Goal: Find specific page/section: Find specific page/section

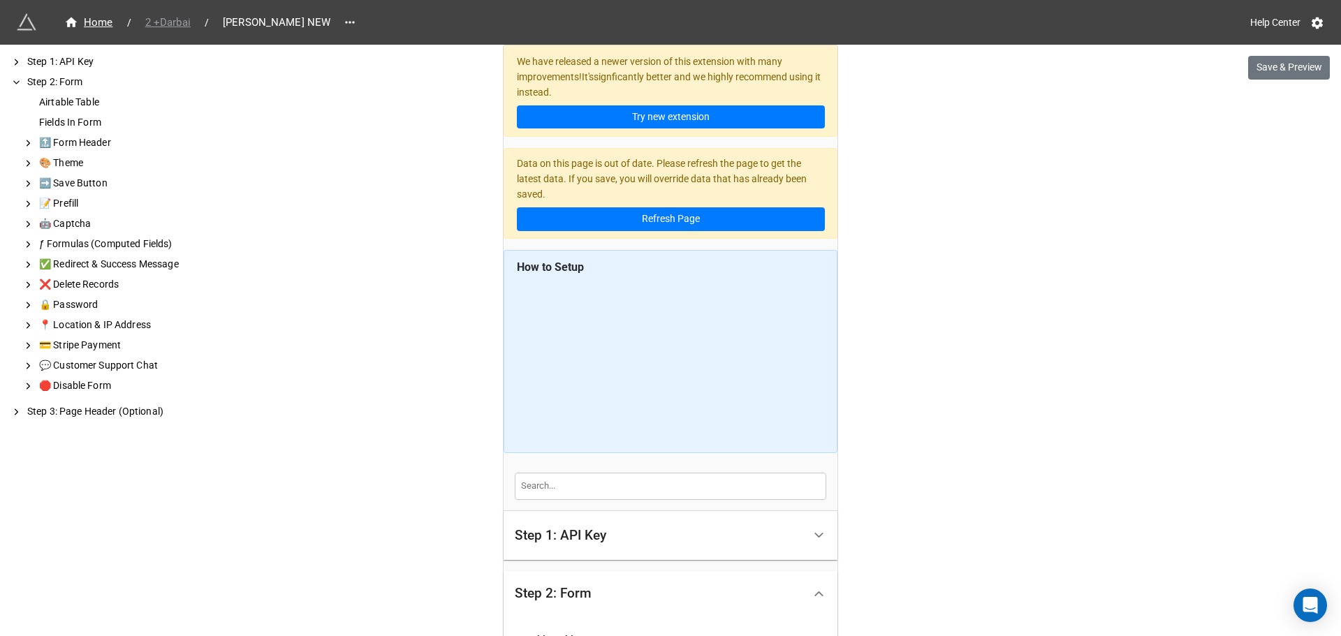
click at [181, 15] on span "2 +Darbai" at bounding box center [168, 23] width 62 height 16
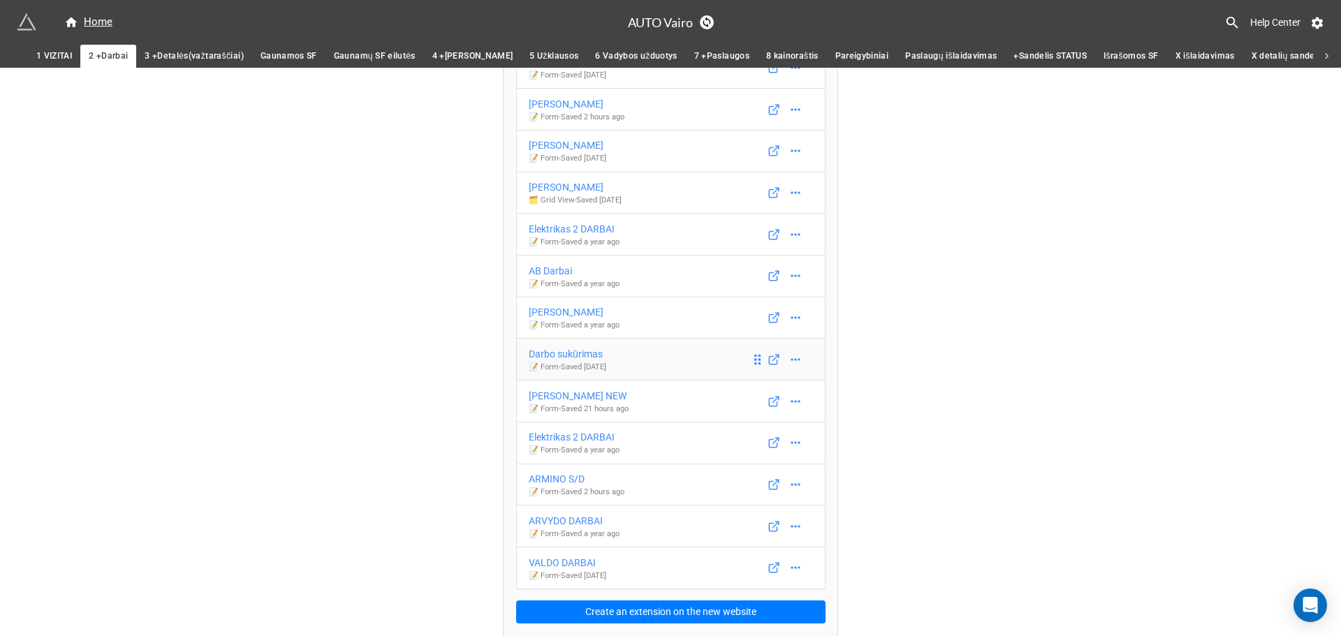
scroll to position [118, 0]
click at [562, 519] on div "ARVYDO DARBAI" at bounding box center [574, 520] width 91 height 15
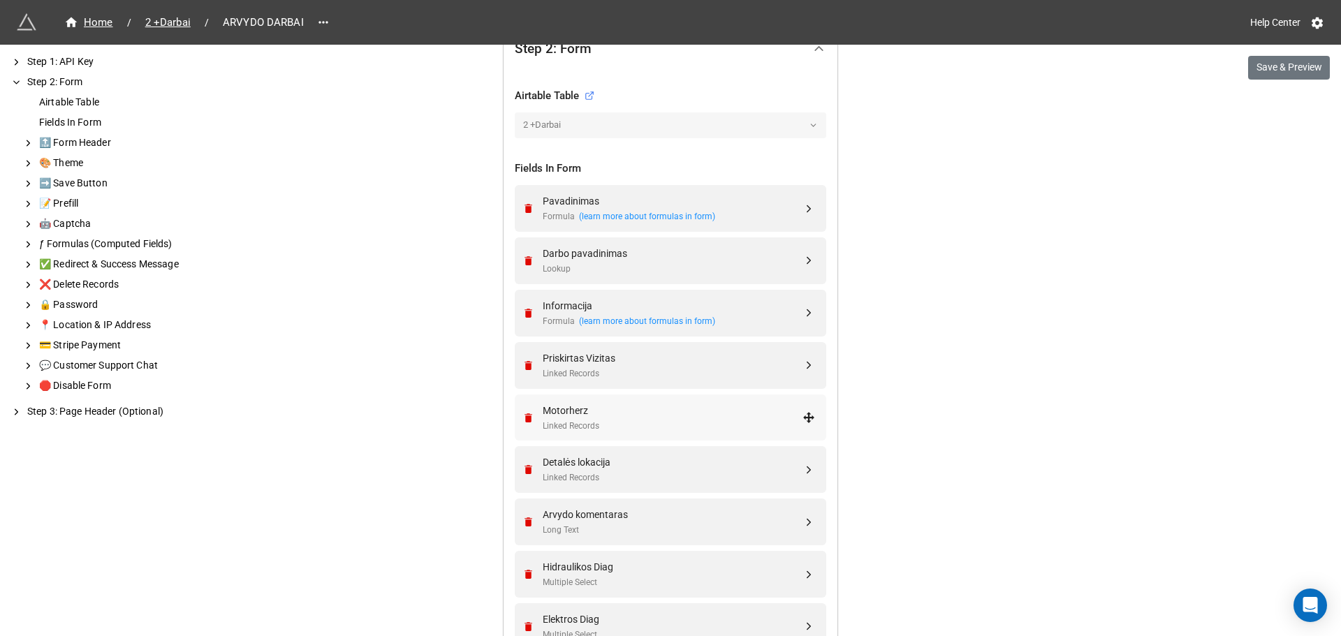
scroll to position [444, 0]
click at [1279, 85] on div "We have released a newer version of this extension with many improvements! It's…" at bounding box center [670, 640] width 1341 height 2168
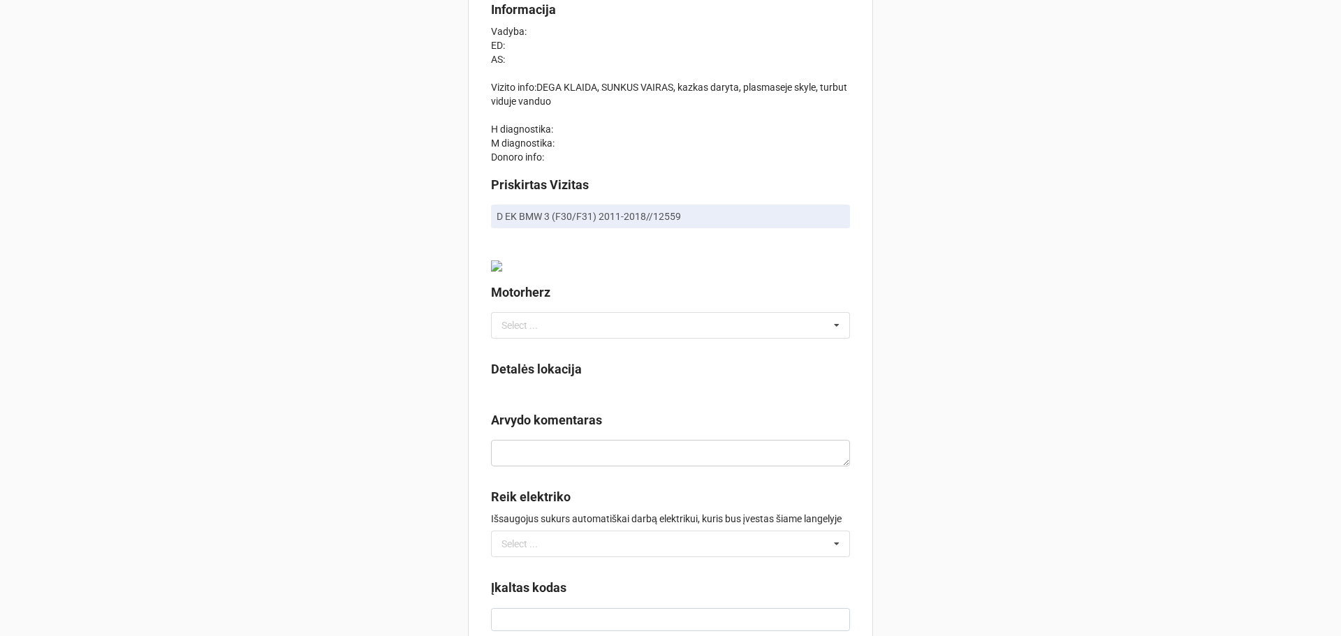
scroll to position [140, 0]
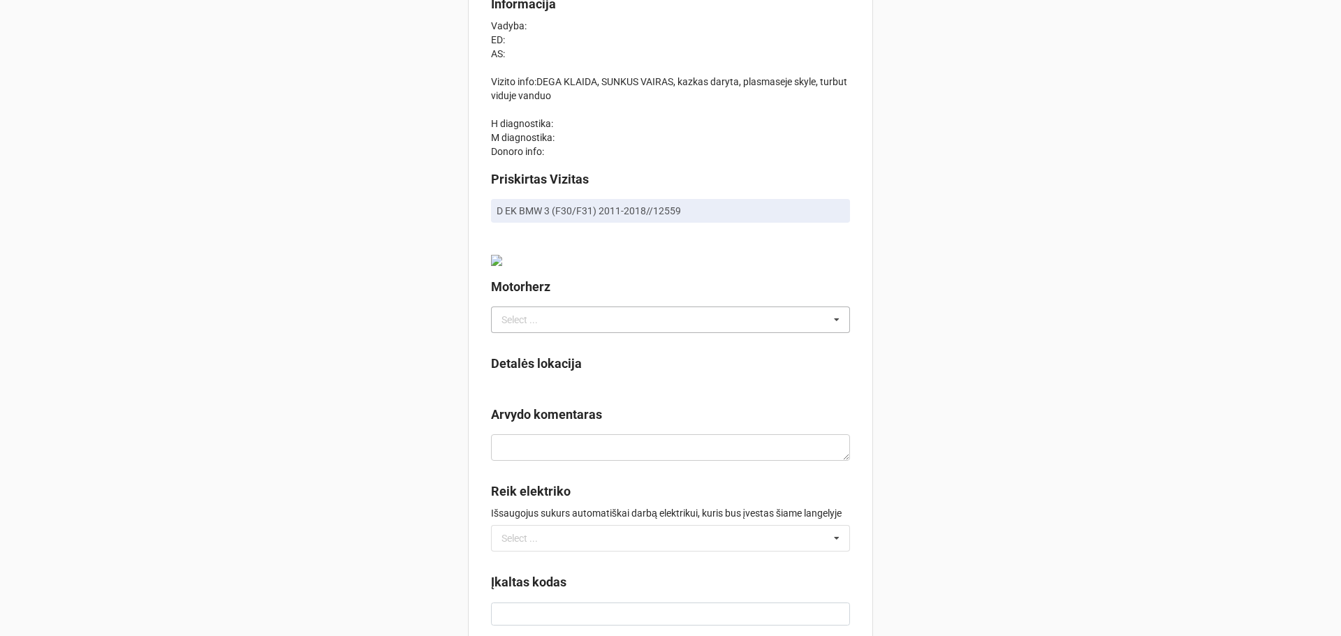
click at [536, 319] on div "Select ..." at bounding box center [528, 320] width 60 height 16
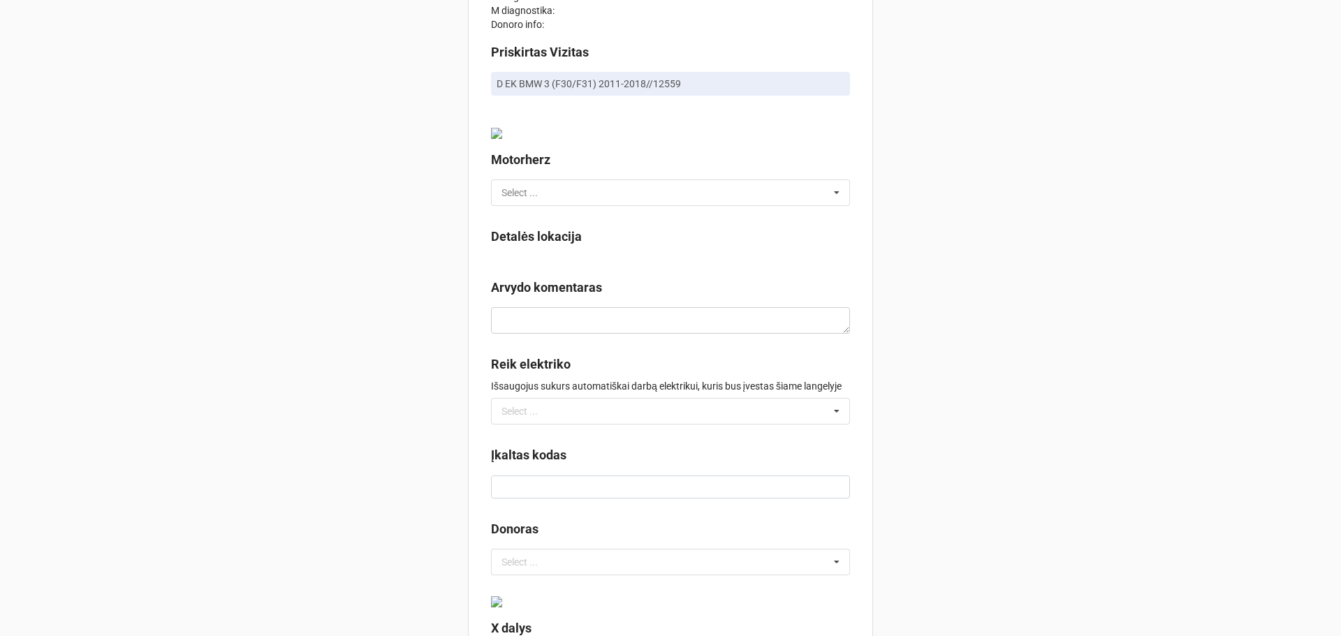
scroll to position [279, 0]
